Goal: Task Accomplishment & Management: Manage account settings

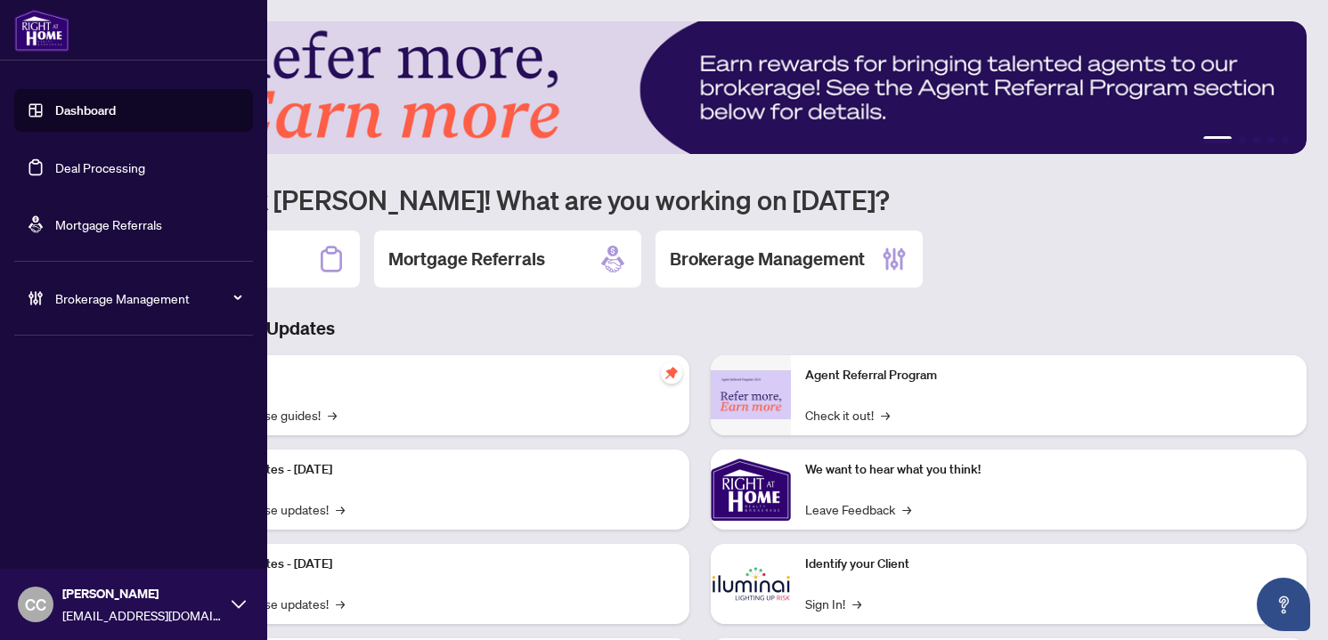
click at [100, 306] on span "Brokerage Management" at bounding box center [147, 299] width 185 height 20
click at [85, 429] on link "Manage Agents" at bounding box center [81, 427] width 88 height 16
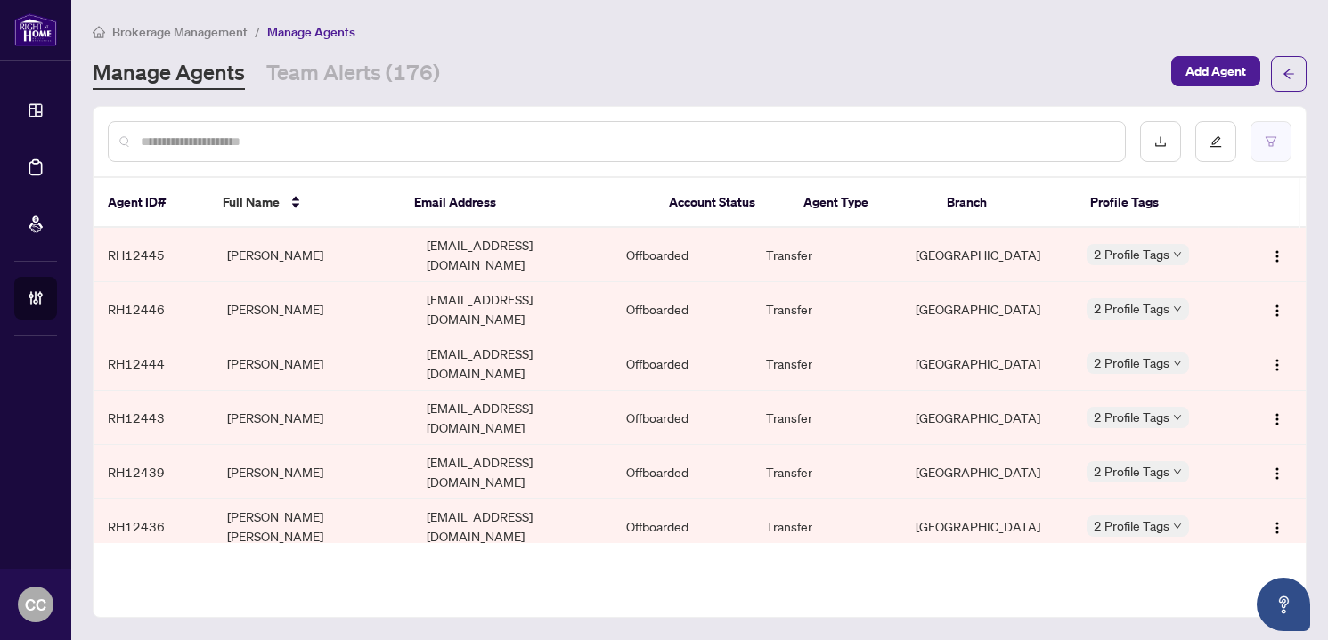
click at [1273, 125] on button "button" at bounding box center [1271, 141] width 41 height 41
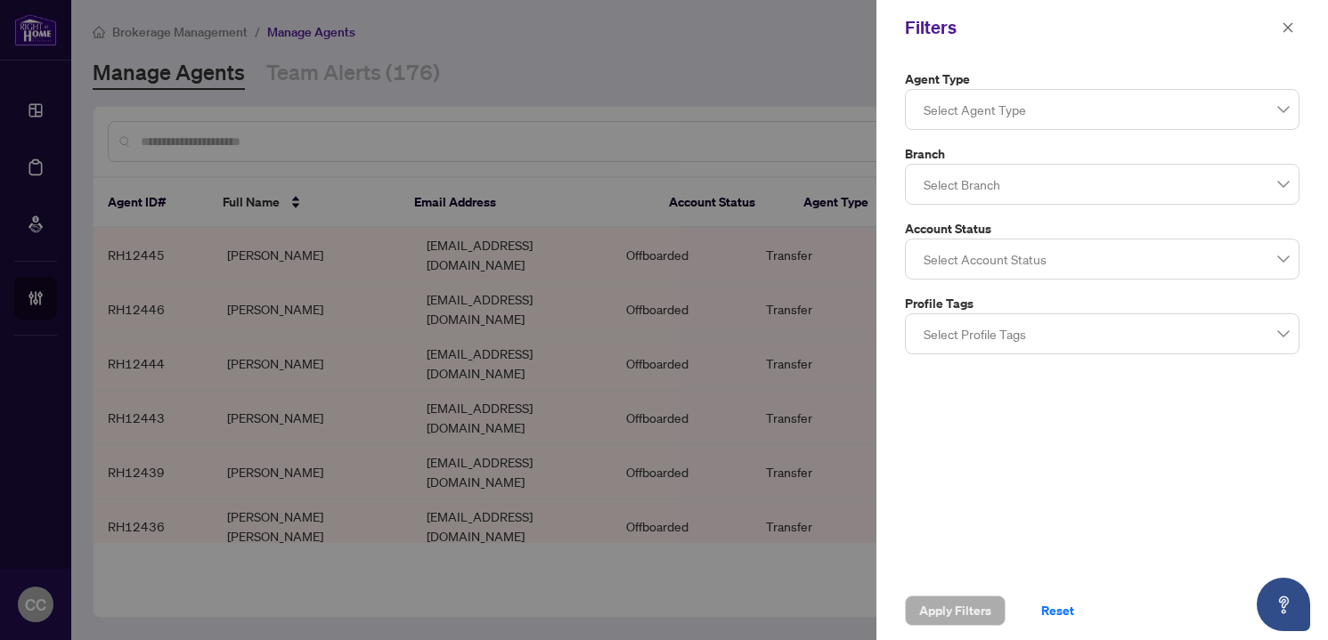
click at [1121, 185] on div at bounding box center [1102, 184] width 371 height 32
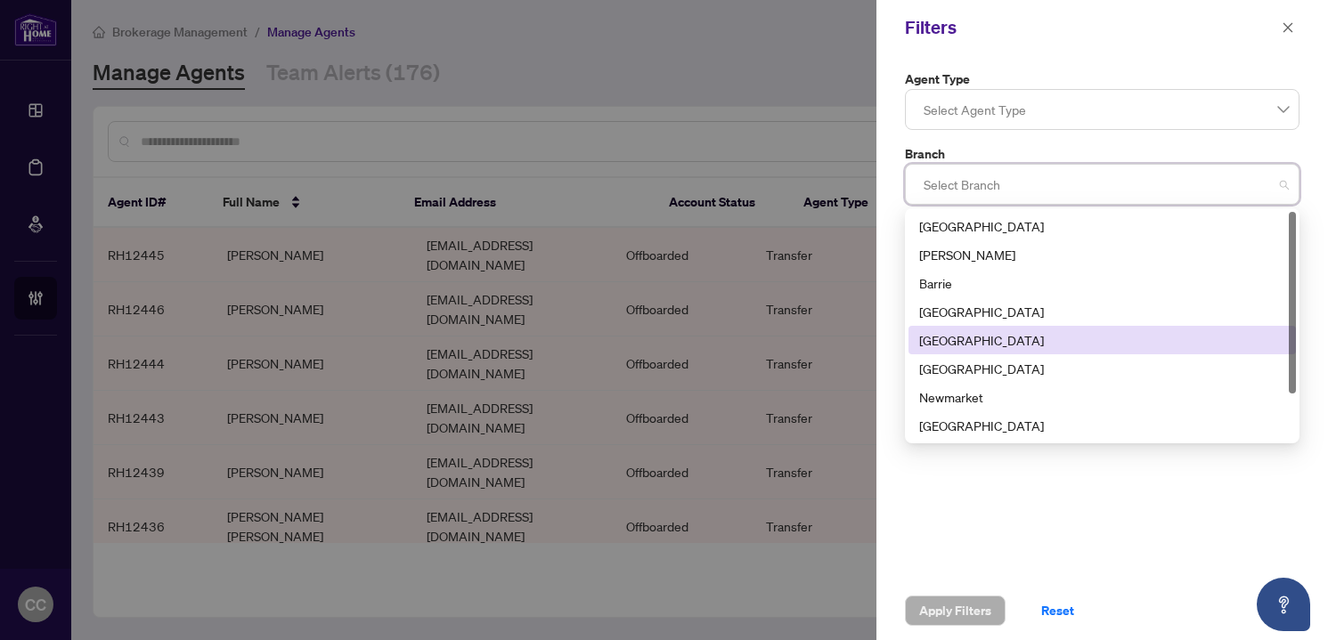
click at [1033, 328] on div "[GEOGRAPHIC_DATA]" at bounding box center [1102, 340] width 387 height 29
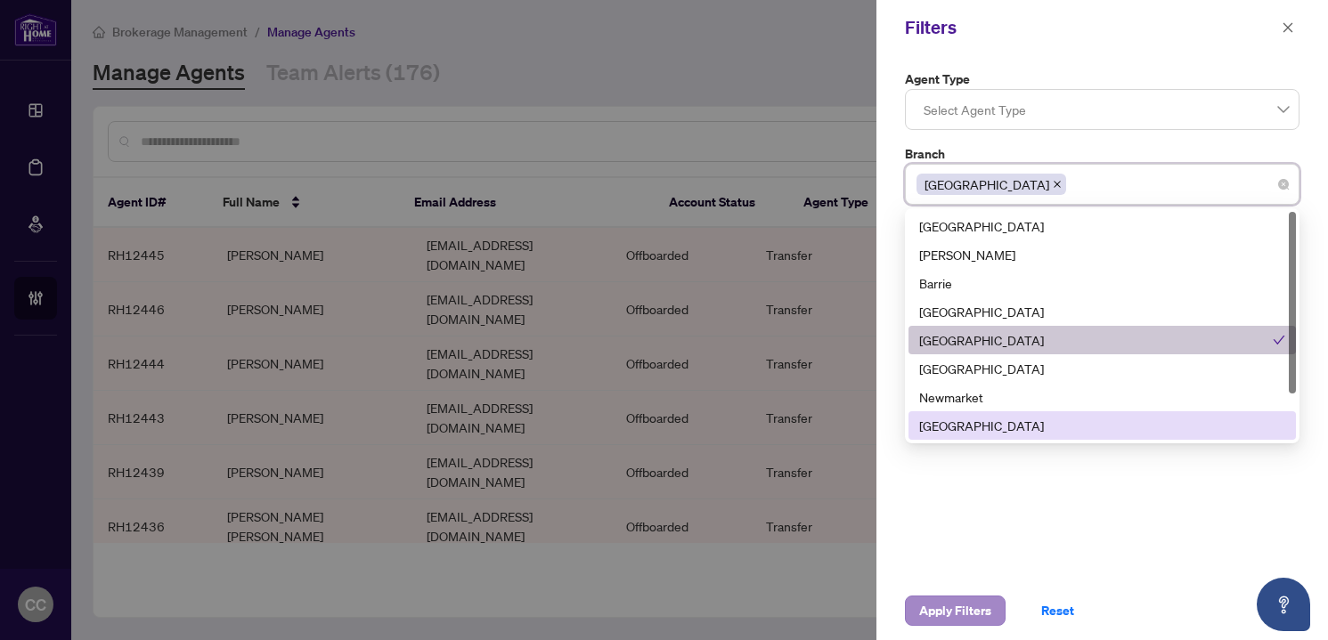
click at [960, 618] on span "Apply Filters" at bounding box center [955, 611] width 72 height 29
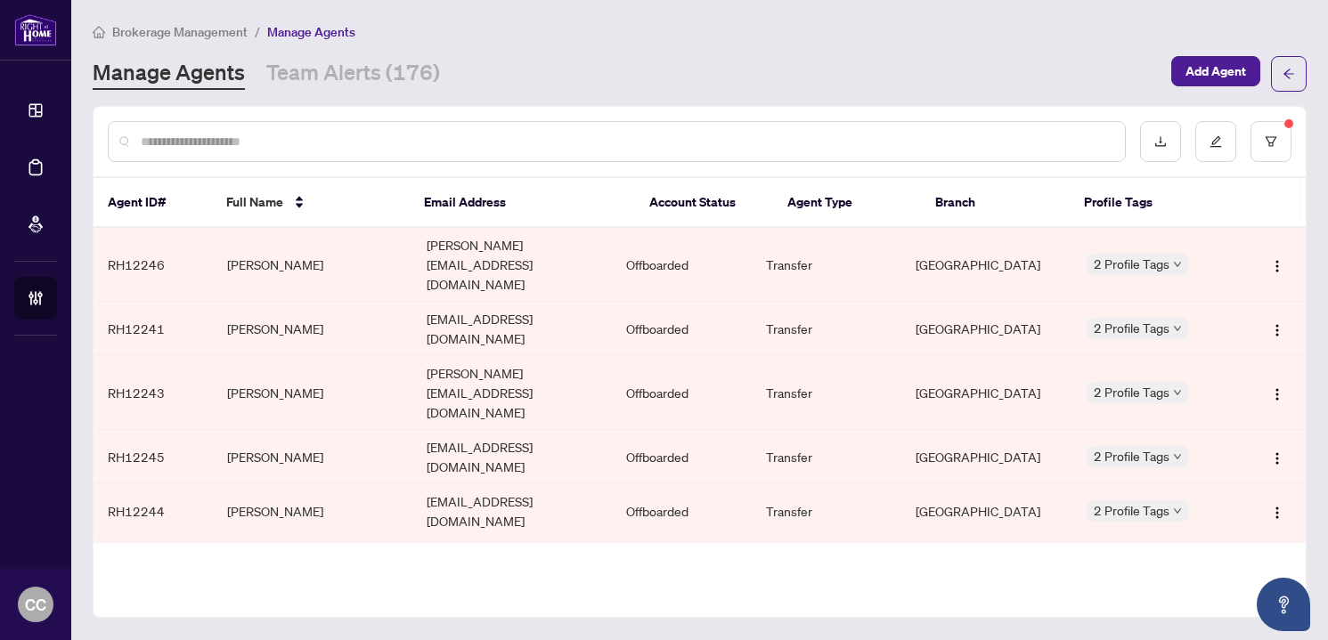
click at [809, 202] on th "Agent Type" at bounding box center [847, 203] width 148 height 50
click at [1277, 123] on button "button" at bounding box center [1271, 141] width 41 height 41
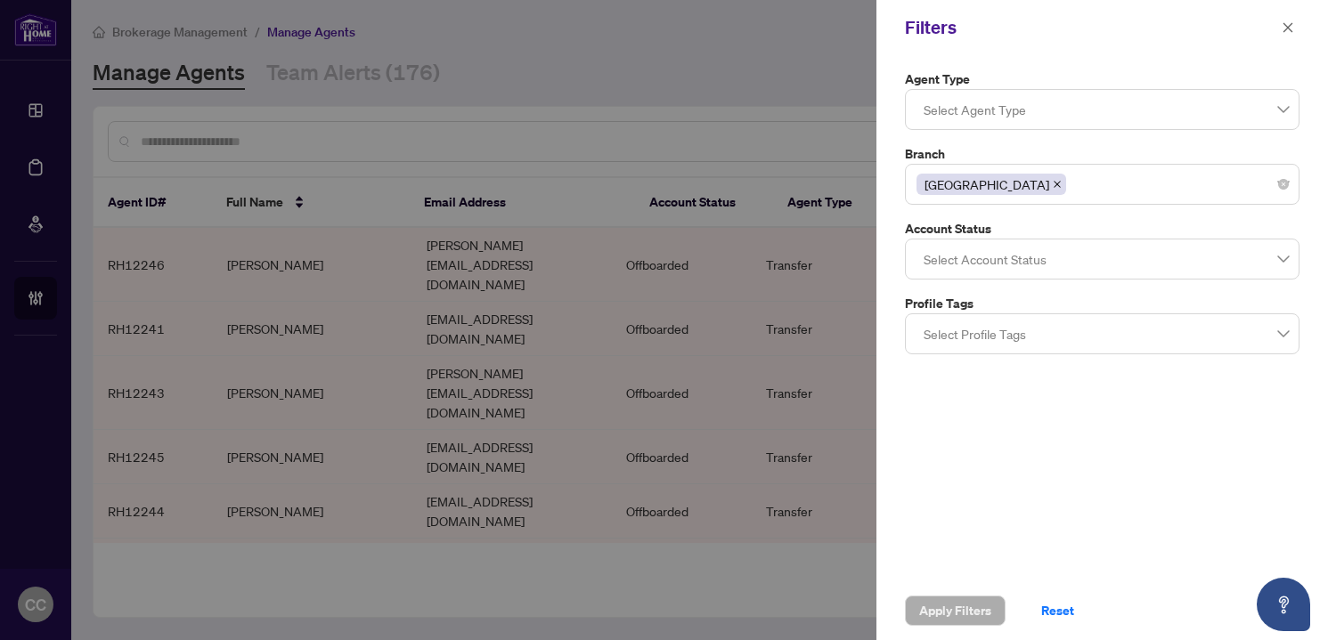
click at [1125, 256] on div at bounding box center [1102, 259] width 371 height 32
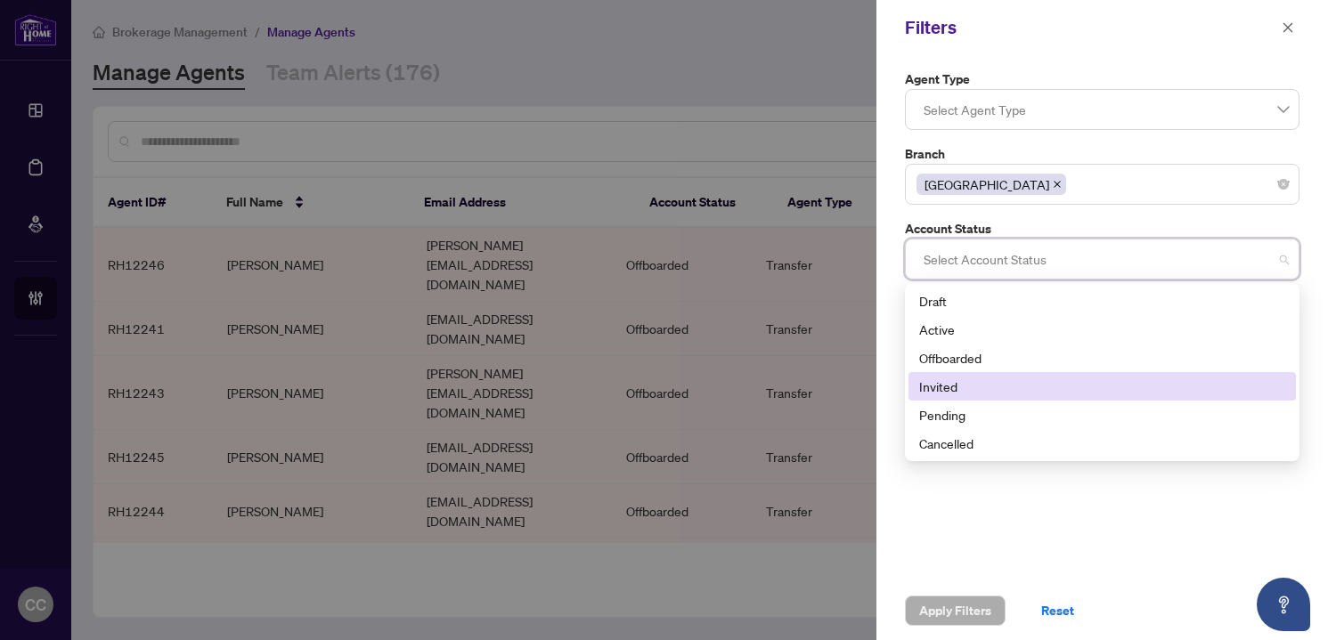
click at [1084, 379] on div "Invited" at bounding box center [1102, 387] width 366 height 20
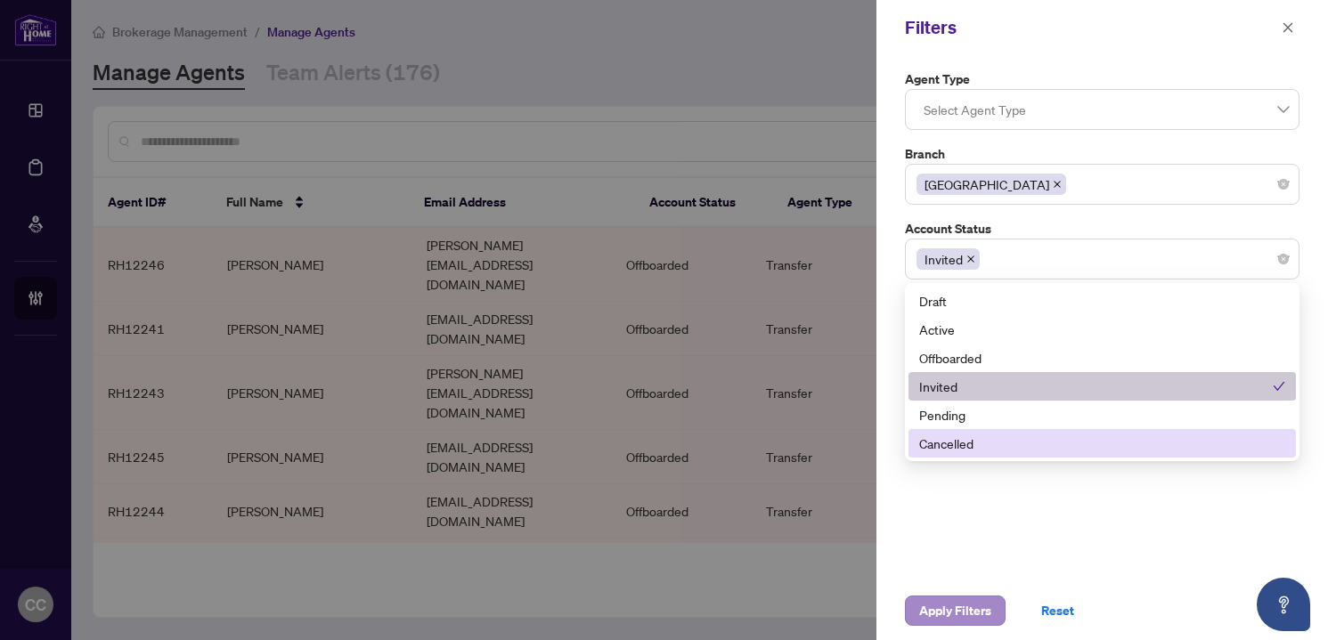
click at [971, 608] on span "Apply Filters" at bounding box center [955, 611] width 72 height 29
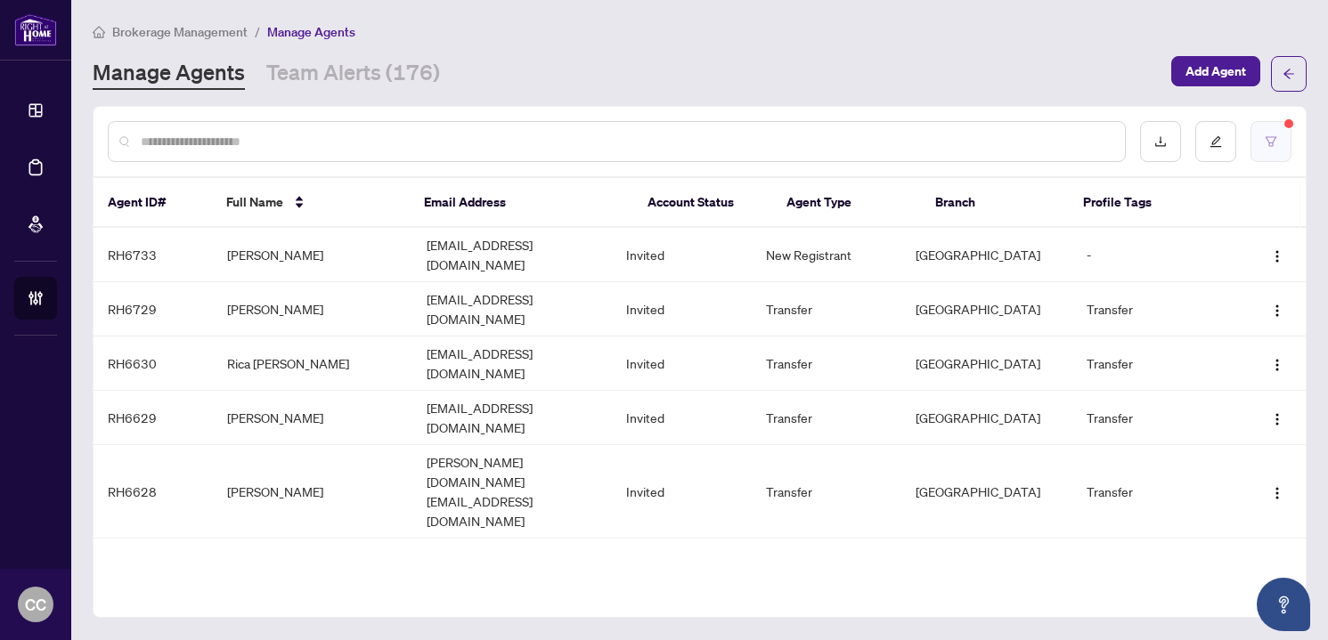
click at [1272, 132] on button "button" at bounding box center [1271, 141] width 41 height 41
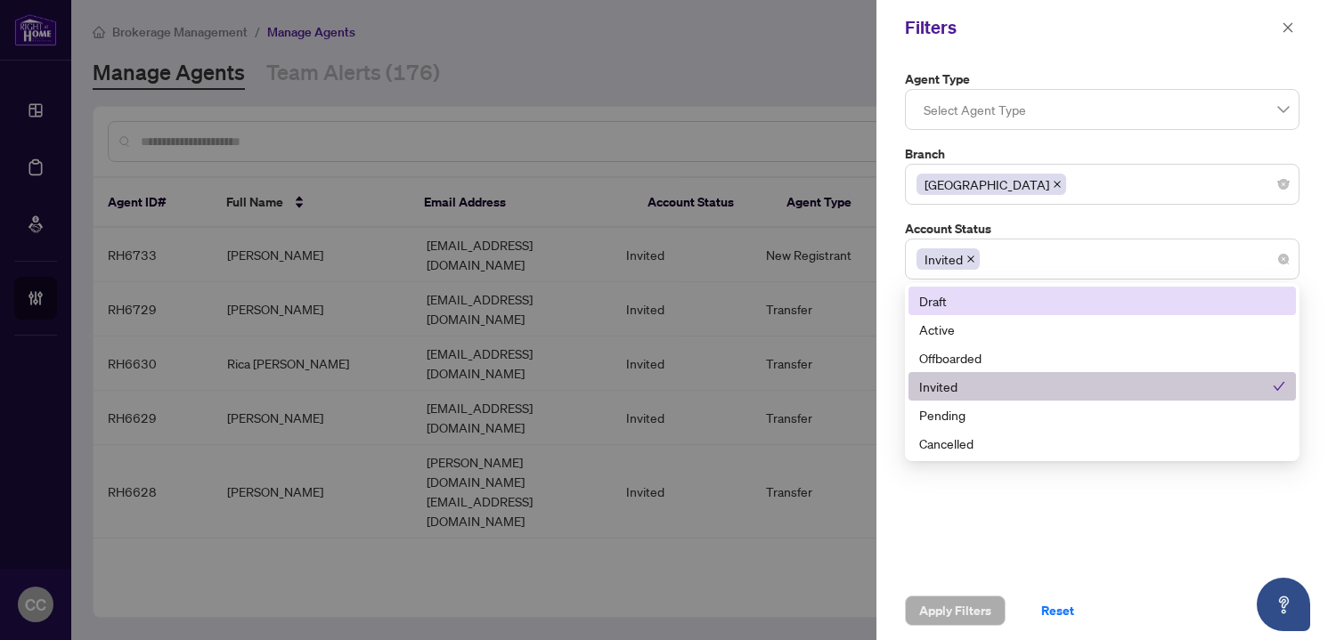
click at [1048, 266] on div "Invited" at bounding box center [1102, 259] width 371 height 32
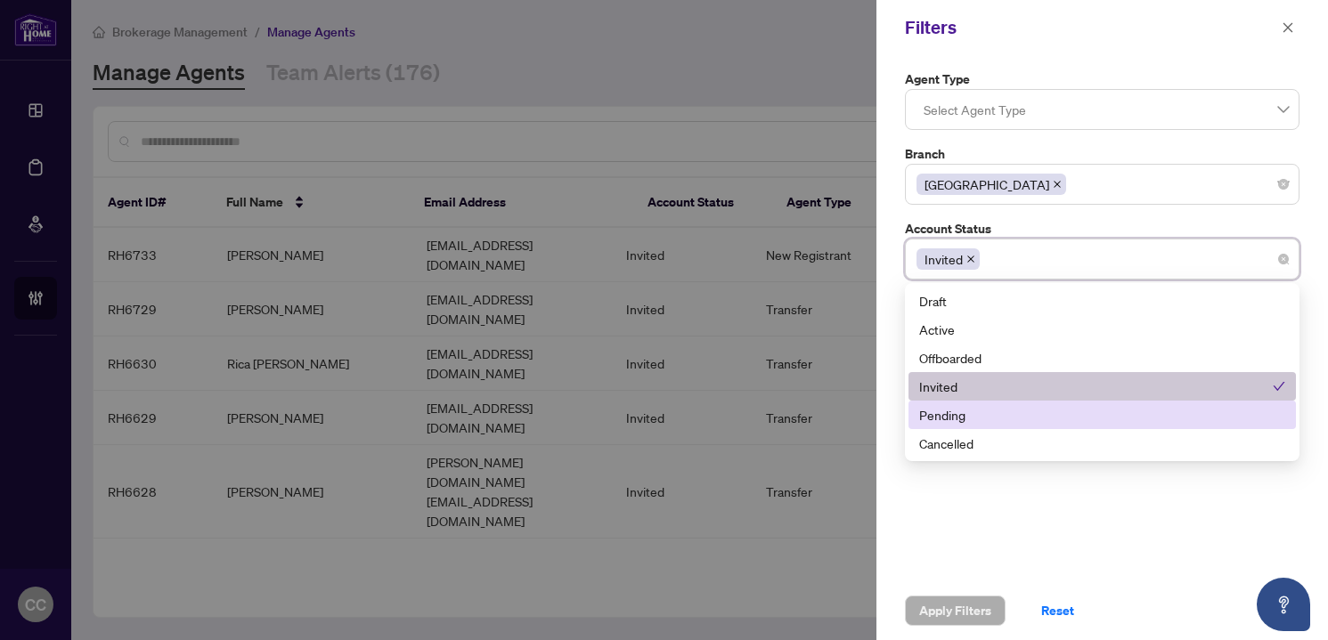
click at [1000, 419] on div "Pending" at bounding box center [1102, 415] width 366 height 20
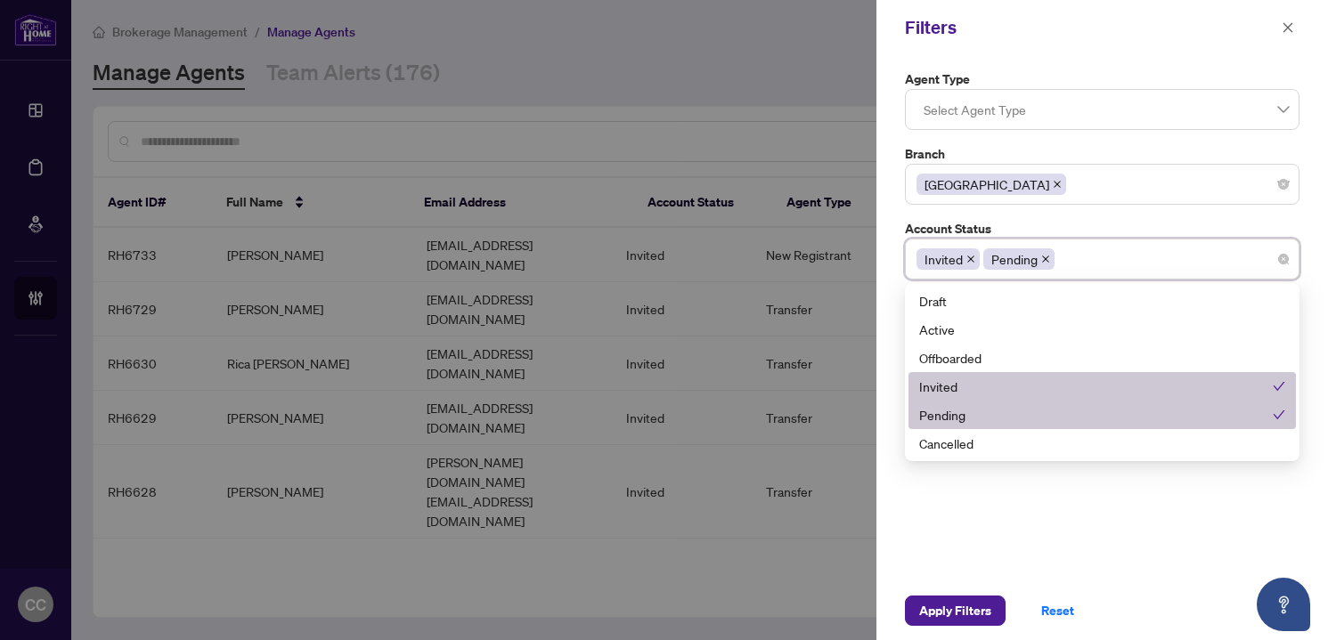
click at [1001, 373] on div "Invited" at bounding box center [1102, 386] width 387 height 29
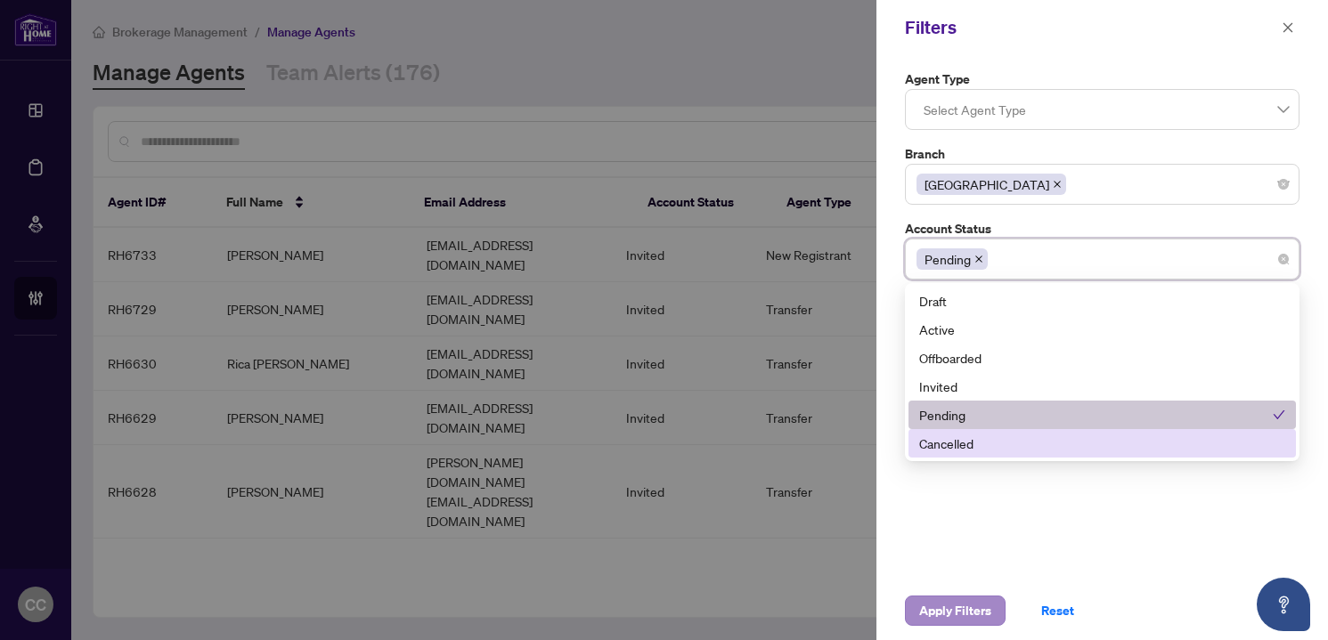
click at [965, 605] on span "Apply Filters" at bounding box center [955, 611] width 72 height 29
